Goal: Entertainment & Leisure: Browse casually

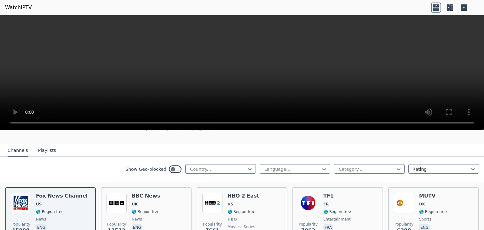
scroll to position [65, 0]
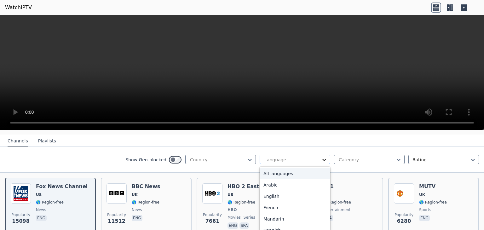
click at [322, 157] on icon at bounding box center [324, 160] width 6 height 6
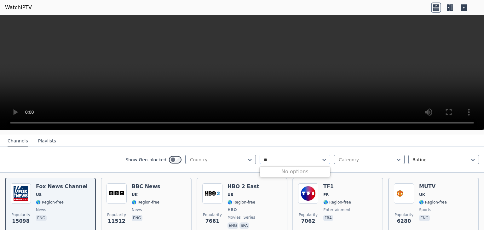
type input "*"
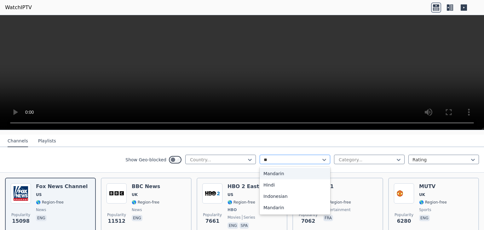
type input "*"
type input "**"
click at [291, 171] on div "Hindi" at bounding box center [295, 173] width 71 height 11
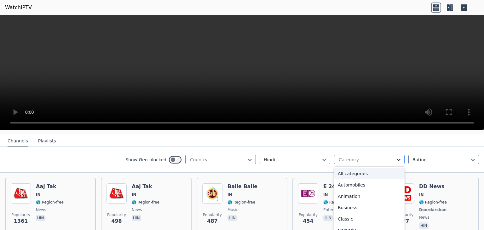
click at [395, 157] on icon at bounding box center [398, 160] width 6 height 6
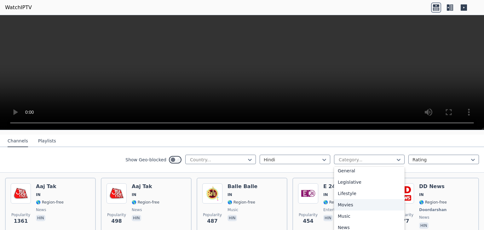
click at [335, 204] on div "Movies" at bounding box center [369, 204] width 71 height 11
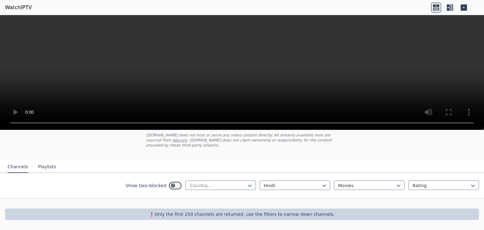
scroll to position [33, 0]
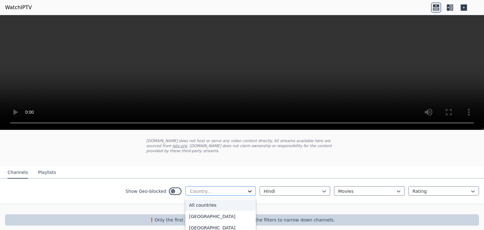
click at [248, 188] on icon at bounding box center [250, 191] width 6 height 6
type input "***"
click at [215, 199] on div "[GEOGRAPHIC_DATA]" at bounding box center [220, 204] width 71 height 11
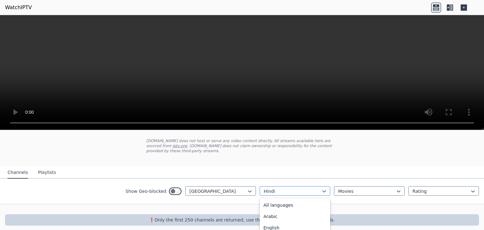
click at [323, 187] on div "Hindi" at bounding box center [295, 190] width 71 height 9
click at [459, 166] on nav "Channels Playlists" at bounding box center [242, 172] width 484 height 13
click at [44, 169] on button "Playlists" at bounding box center [47, 173] width 18 height 12
